Goal: Find specific page/section: Find specific page/section

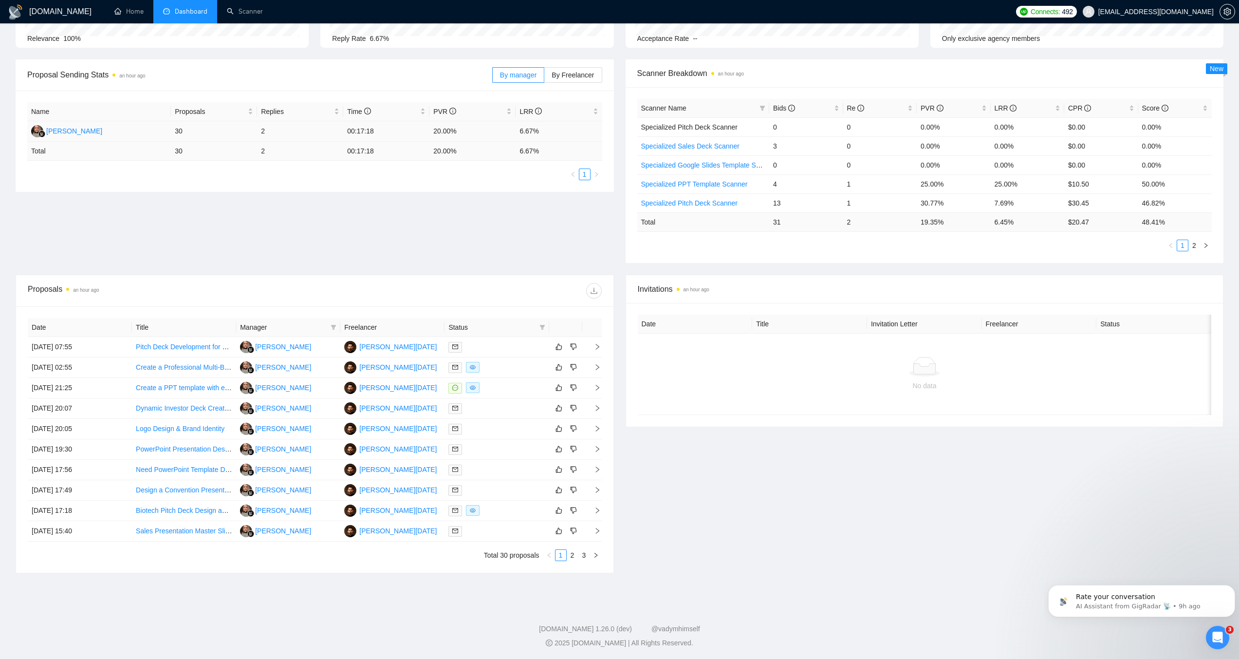
scroll to position [113, 0]
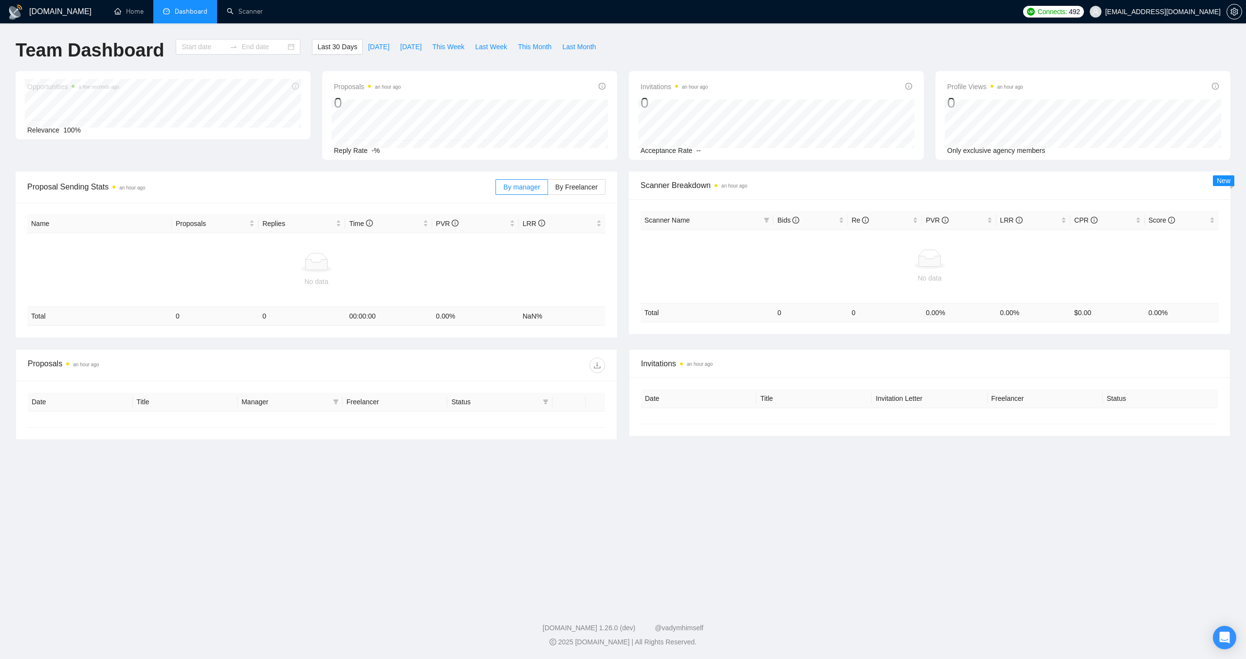
type input "[DATE]"
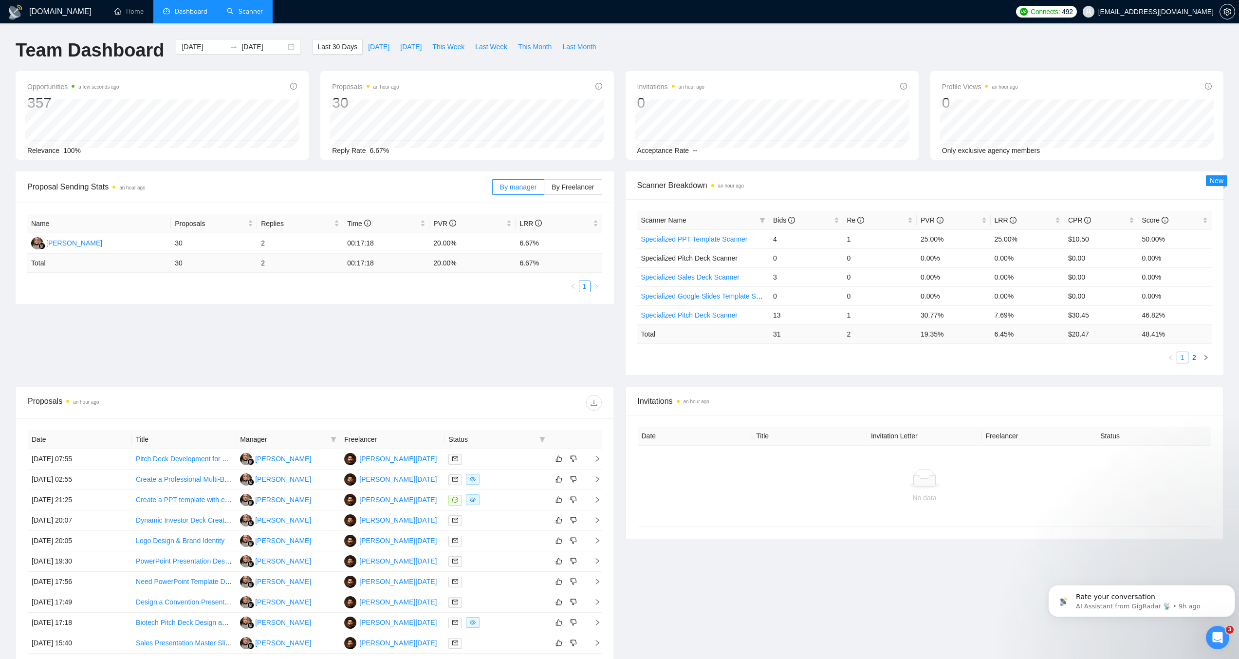
click at [236, 16] on link "Scanner" at bounding box center [245, 11] width 36 height 8
